Goal: Book appointment/travel/reservation

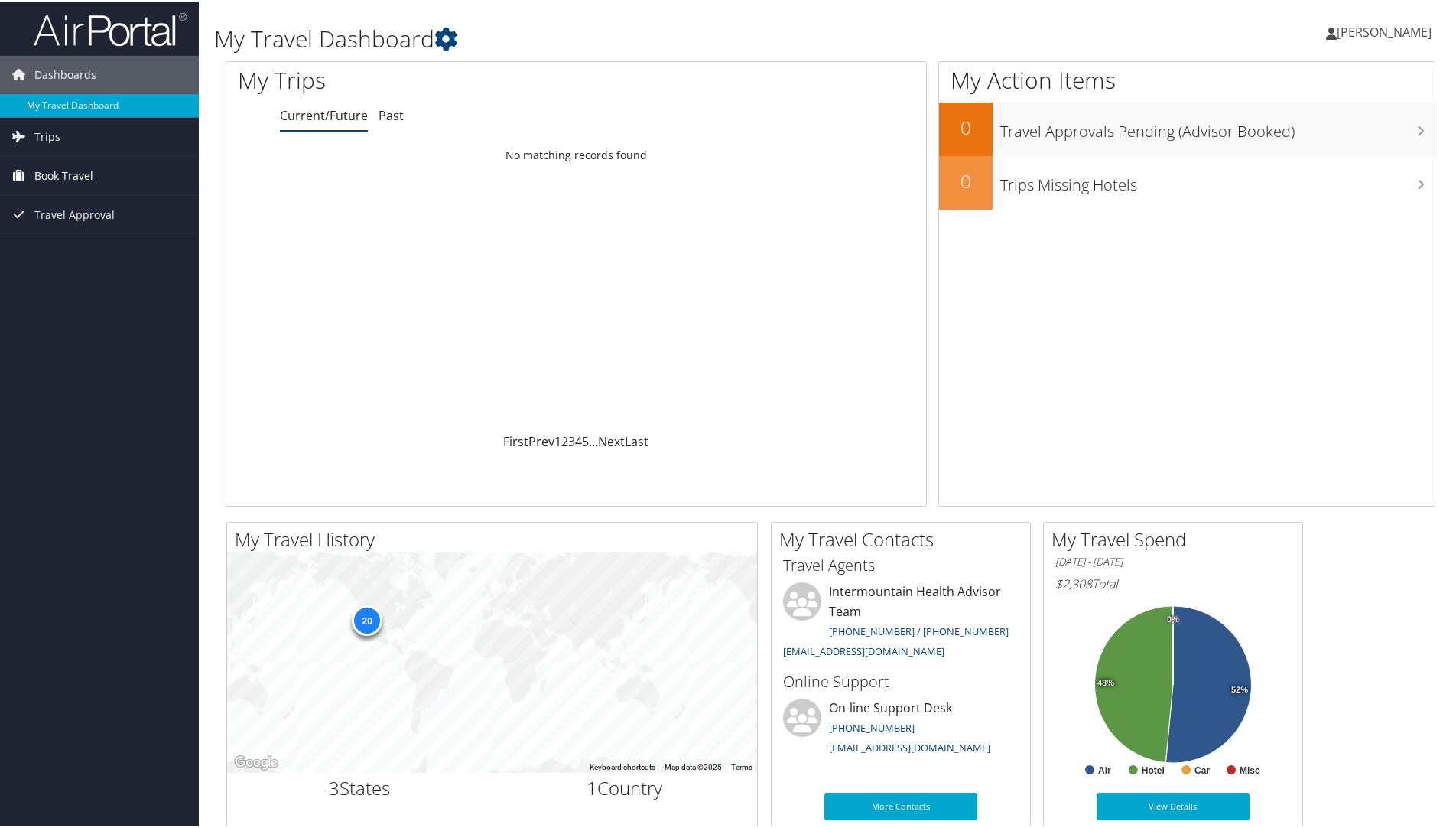
click at [55, 176] on span "Book Travel" at bounding box center [64, 175] width 59 height 38
click at [83, 256] on link "Book/Manage Online Trips" at bounding box center [99, 250] width 199 height 23
